Goal: Use online tool/utility

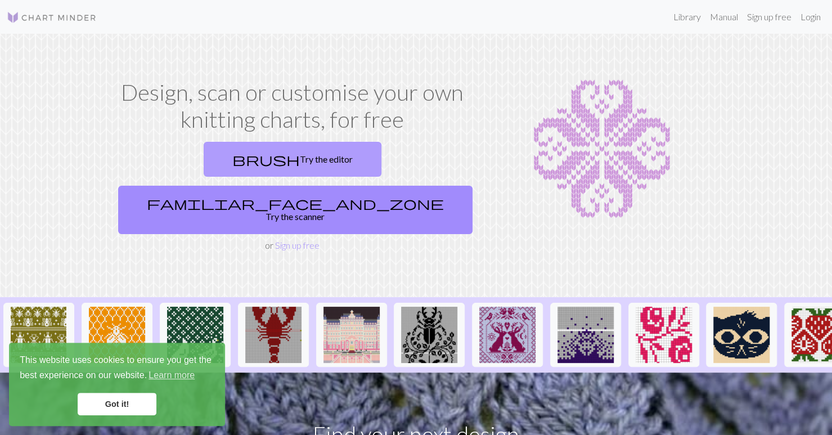
click at [241, 164] on link "brush Try the editor" at bounding box center [293, 159] width 178 height 35
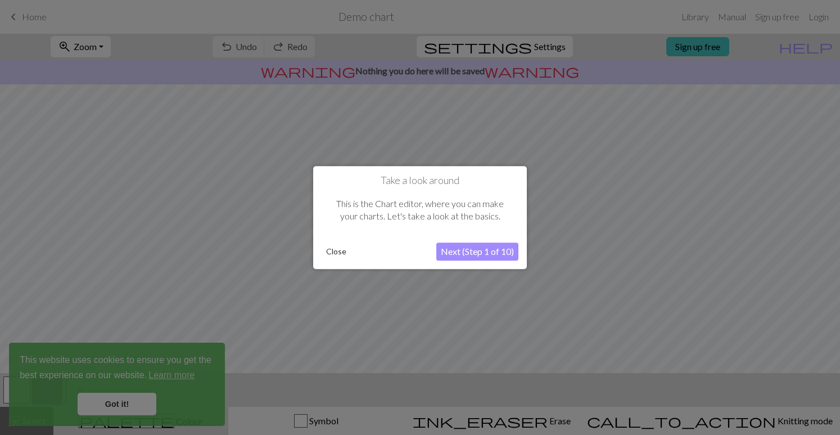
click at [334, 251] on button "Close" at bounding box center [336, 251] width 29 height 17
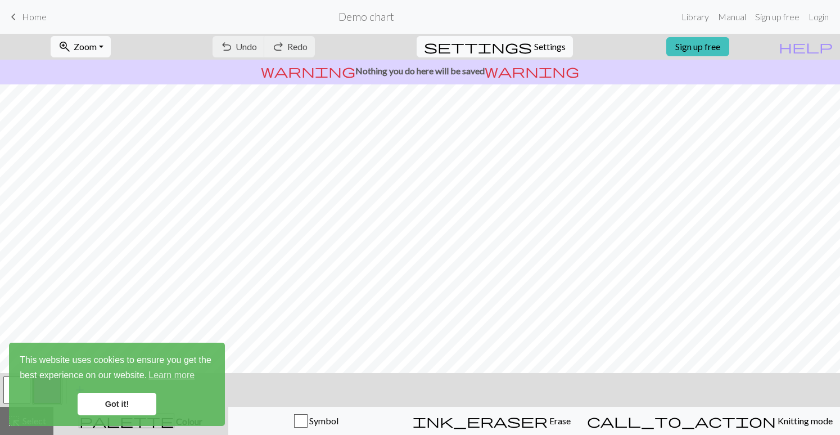
click at [130, 412] on link "Got it!" at bounding box center [117, 404] width 79 height 22
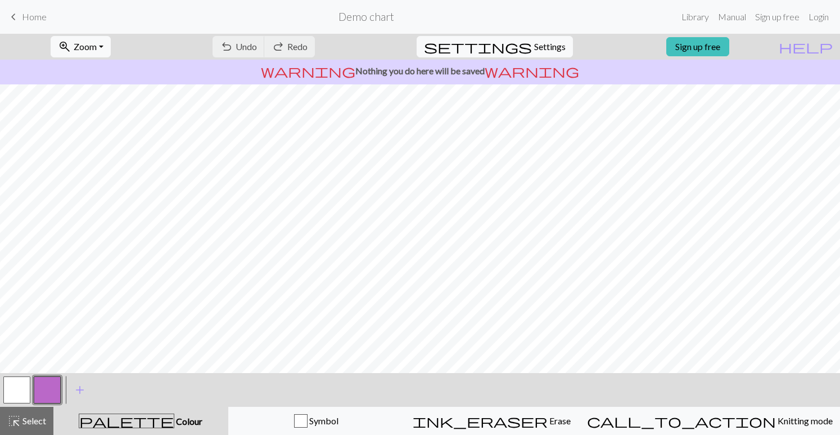
click at [26, 21] on span "Home" at bounding box center [34, 16] width 25 height 11
